Goal: Information Seeking & Learning: Learn about a topic

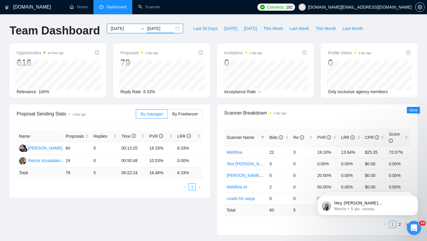
click at [394, 12] on span "[DOMAIN_NAME][EMAIL_ADDRESS][DOMAIN_NAME]" at bounding box center [355, 7] width 120 height 19
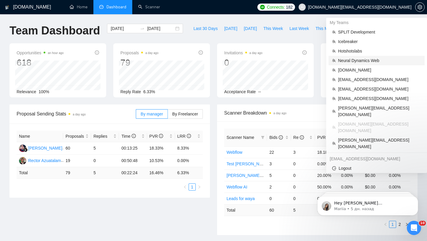
click at [369, 62] on span "Neural Dynamics Web" at bounding box center [379, 60] width 83 height 7
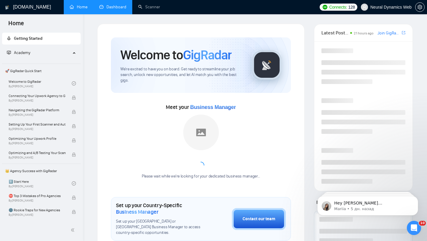
click at [116, 7] on link "Dashboard" at bounding box center [112, 6] width 27 height 5
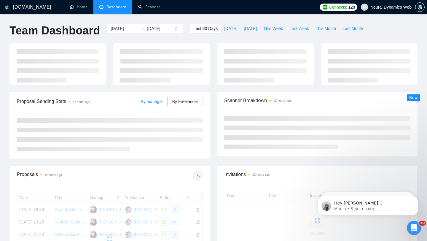
click at [296, 26] on span "Last Week" at bounding box center [299, 28] width 20 height 7
type input "[DATE]"
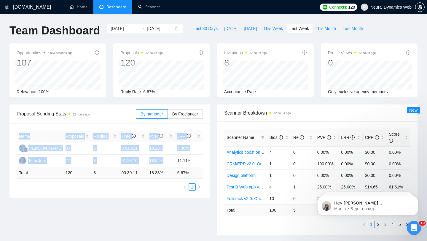
drag, startPoint x: 173, startPoint y: 158, endPoint x: 203, endPoint y: 159, distance: 30.3
click at [203, 159] on div "Name Proposals Replies Time PVR LRR [PERSON_NAME] 93 5 00:13:21 18.28% 5.38% Te…" at bounding box center [109, 160] width 200 height 74
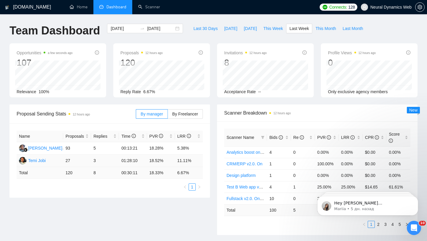
click at [189, 160] on td "11.11%" at bounding box center [189, 160] width 28 height 12
click at [173, 28] on div "[DATE] [DATE]" at bounding box center [145, 28] width 76 height 9
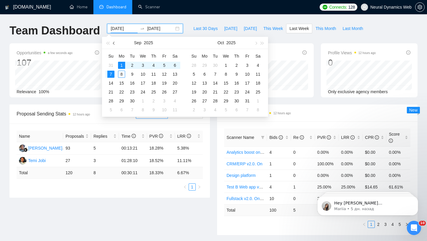
click at [115, 44] on button "button" at bounding box center [114, 43] width 7 height 12
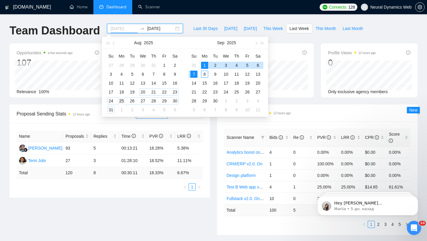
type input "[DATE]"
click at [122, 101] on div "25" at bounding box center [121, 100] width 7 height 7
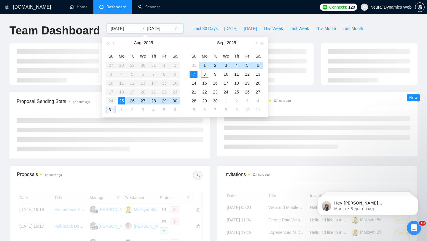
type input "[DATE]"
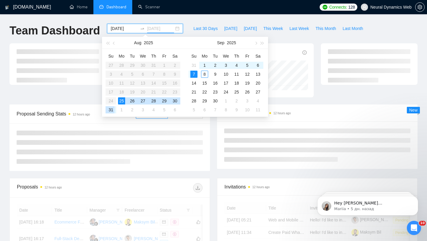
click at [112, 110] on div "31" at bounding box center [110, 109] width 7 height 7
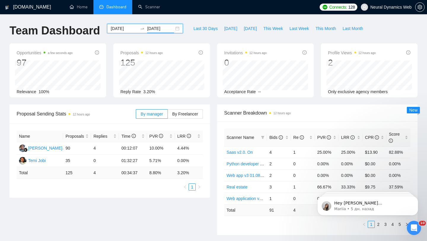
click at [171, 29] on div "[DATE] [DATE]" at bounding box center [145, 28] width 76 height 9
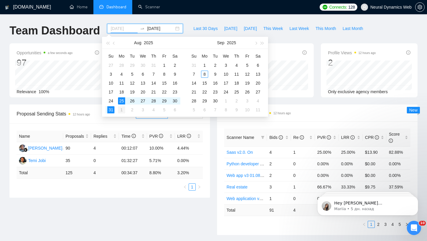
type input "[DATE]"
click at [122, 110] on div "1" at bounding box center [121, 109] width 7 height 7
type input "[DATE]"
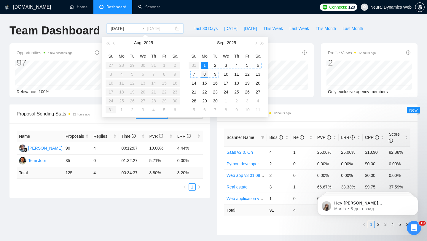
type input "[DATE]"
click at [206, 72] on div "8" at bounding box center [204, 74] width 7 height 7
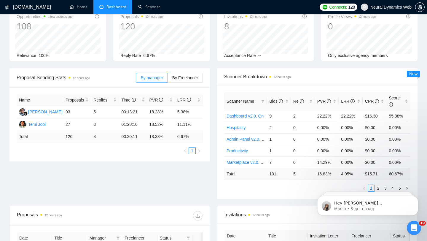
scroll to position [17, 0]
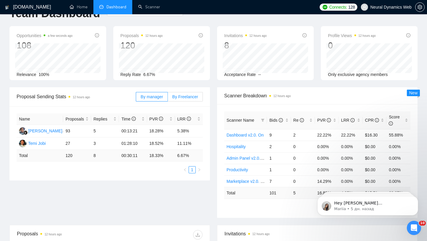
click at [184, 99] on label "By Freelancer" at bounding box center [185, 96] width 35 height 9
click at [168, 98] on input "By Freelancer" at bounding box center [168, 98] width 0 height 0
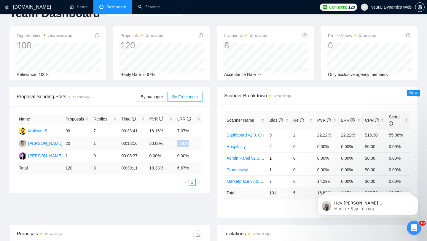
drag, startPoint x: 176, startPoint y: 143, endPoint x: 191, endPoint y: 143, distance: 14.8
click at [191, 143] on td "5.00%" at bounding box center [189, 143] width 28 height 12
click at [186, 137] on td "7.07%" at bounding box center [189, 131] width 28 height 12
drag, startPoint x: 176, startPoint y: 132, endPoint x: 194, endPoint y: 132, distance: 18.4
click at [194, 132] on td "7.07%" at bounding box center [189, 131] width 28 height 12
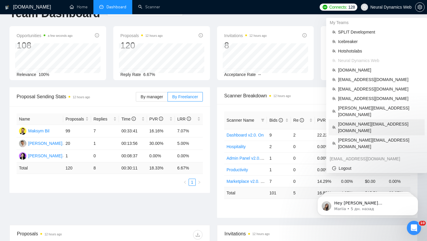
click at [360, 121] on span "[DOMAIN_NAME][EMAIL_ADDRESS][DOMAIN_NAME]" at bounding box center [379, 127] width 83 height 13
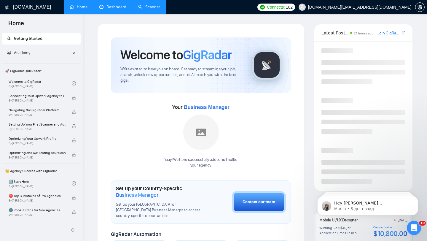
click at [138, 4] on link "Scanner" at bounding box center [149, 6] width 22 height 5
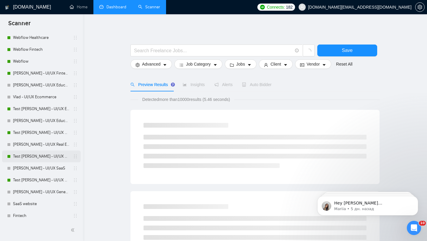
scroll to position [66, 0]
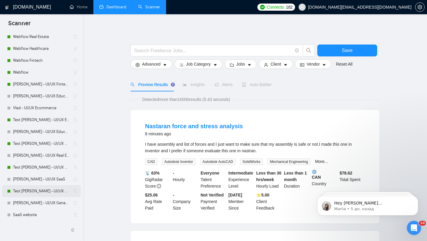
click at [44, 194] on link "Test [PERSON_NAME] - UI/UX General" at bounding box center [41, 191] width 56 height 12
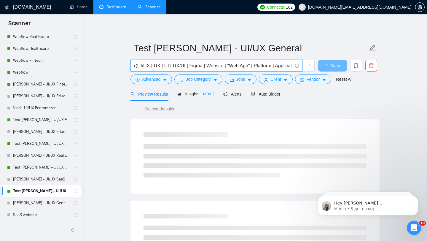
click at [188, 66] on input "((UI/UX | UX | UI | UX/UI | Figma | Website | "Web App" | Platform | Applicatio…" at bounding box center [213, 65] width 158 height 7
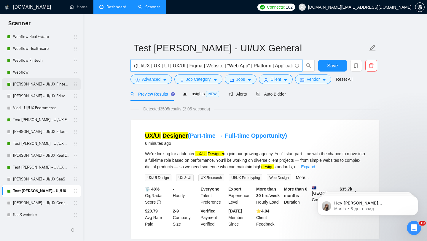
click at [36, 85] on link "[PERSON_NAME] - UI/UX Fintech" at bounding box center [41, 84] width 56 height 12
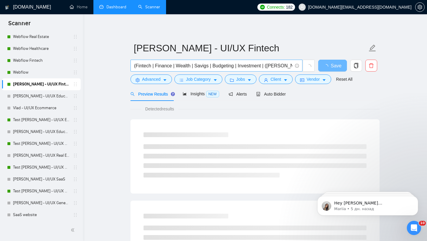
click at [180, 65] on input "(Fintech | Finance | Wealth | Savigs | Budgeting | Investment | ([PERSON_NAME]*…" at bounding box center [213, 65] width 158 height 7
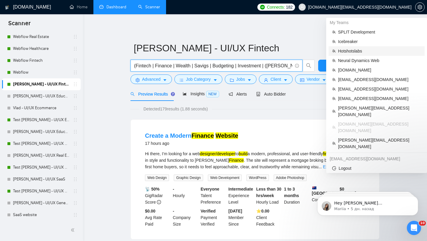
click at [355, 49] on span "Hotshotslabs" at bounding box center [379, 51] width 83 height 7
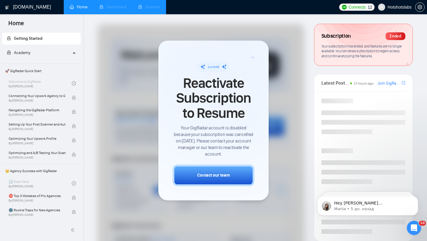
click at [117, 9] on li "Dashboard" at bounding box center [112, 7] width 39 height 14
